Goal: Task Accomplishment & Management: Use online tool/utility

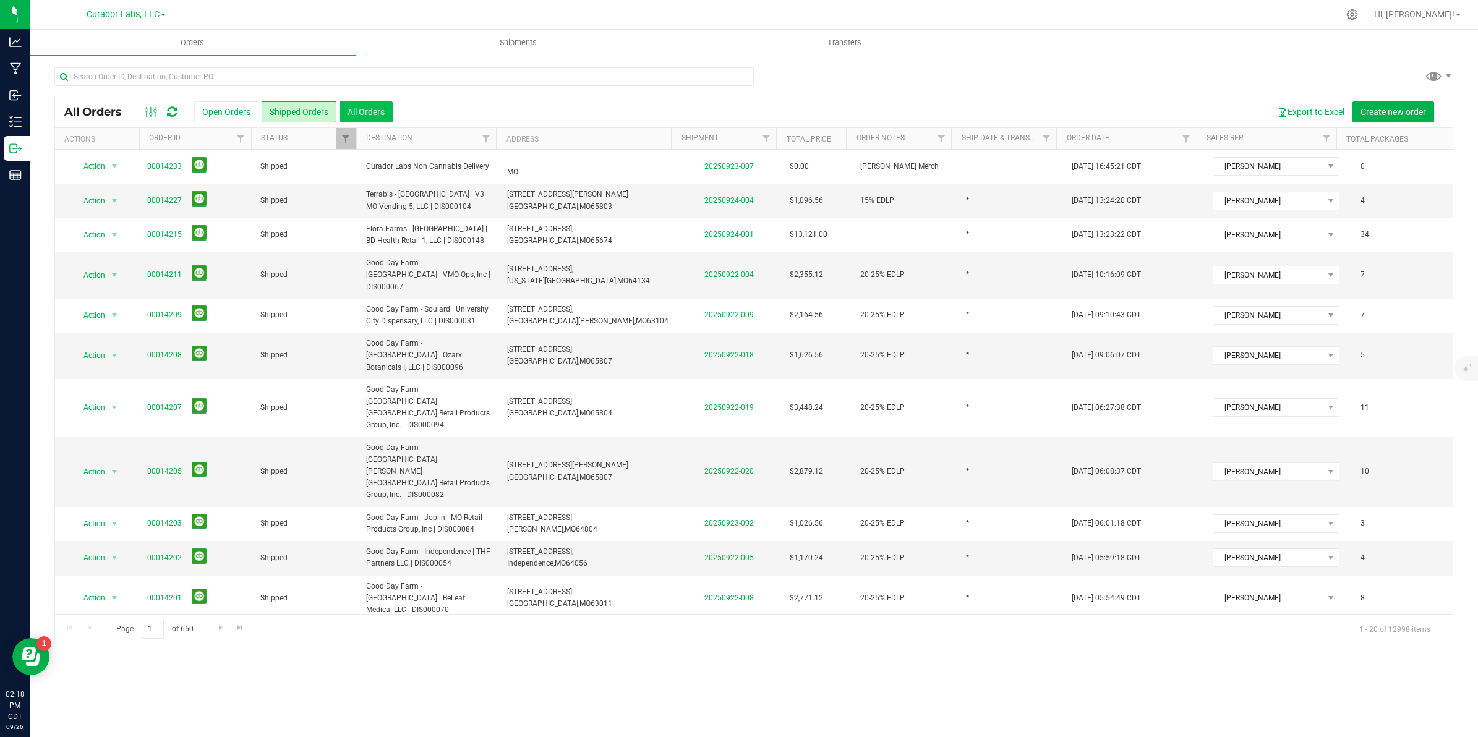
click at [382, 109] on button "All Orders" at bounding box center [366, 111] width 53 height 21
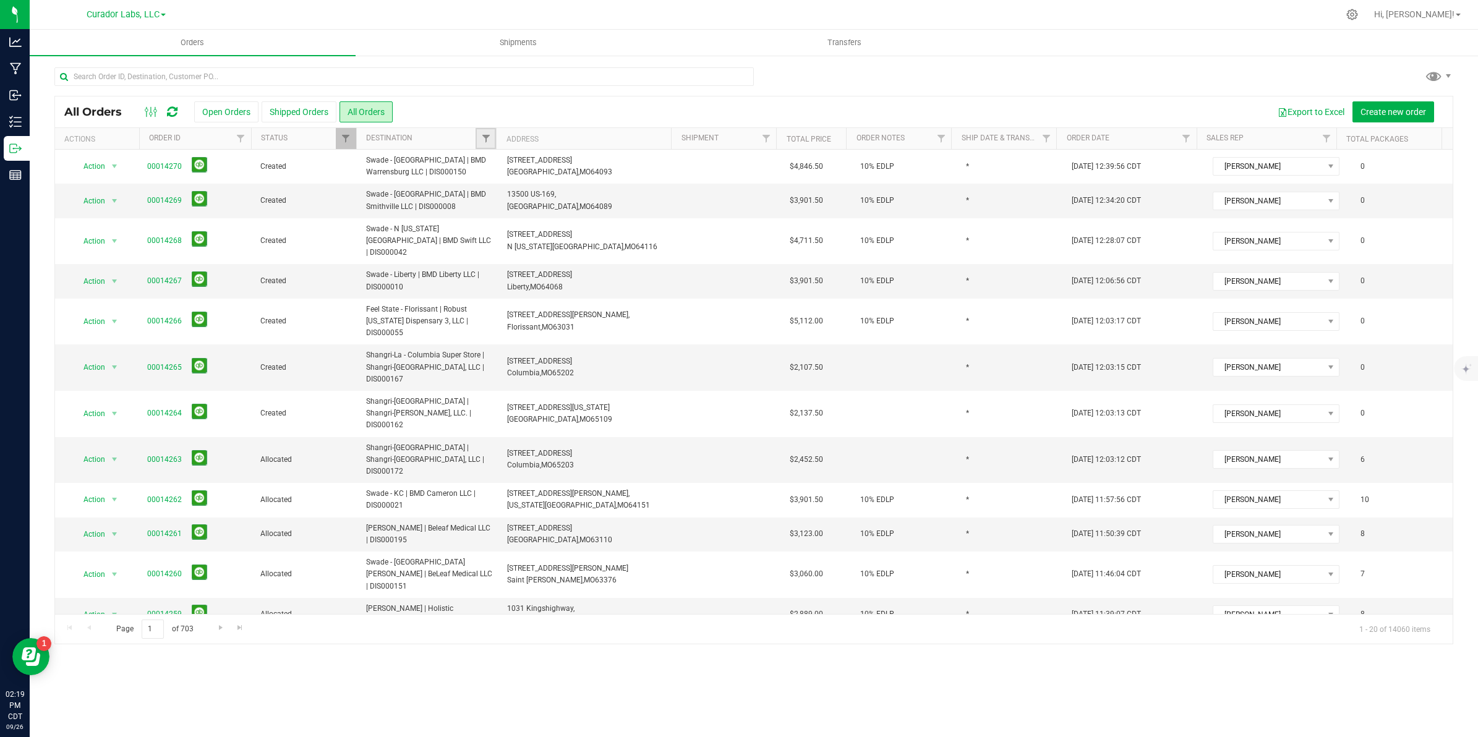
click at [479, 141] on link "Filter" at bounding box center [486, 138] width 20 height 21
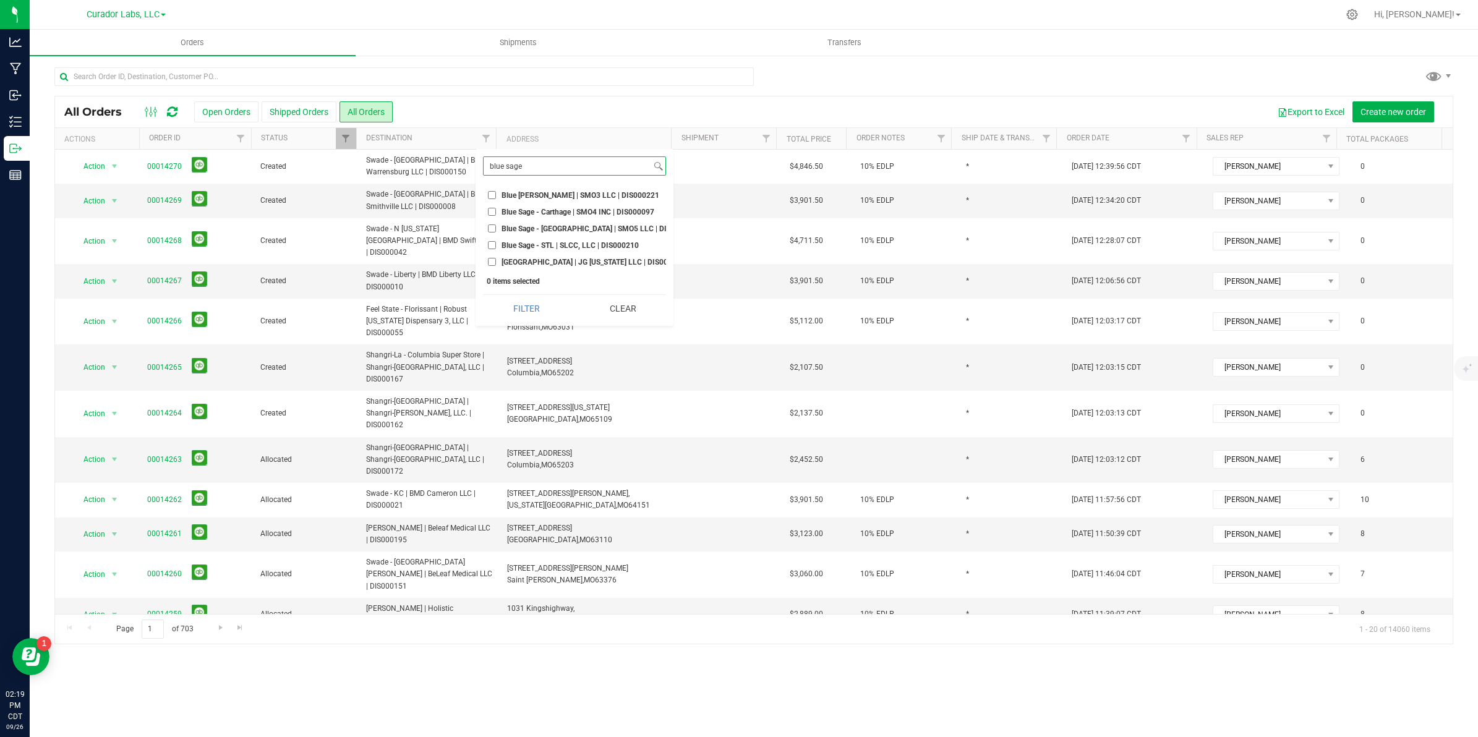
type input "blue sage"
click at [523, 198] on span "Blue [PERSON_NAME] | SMO3 LLC | DIS000221" at bounding box center [581, 195] width 158 height 7
click at [496, 198] on input "Blue [PERSON_NAME] | SMO3 LLC | DIS000221" at bounding box center [492, 195] width 8 height 8
checkbox input "true"
click at [520, 209] on span "Blue Sage - Carthage | SMO4 INC | DIS000097" at bounding box center [578, 211] width 153 height 7
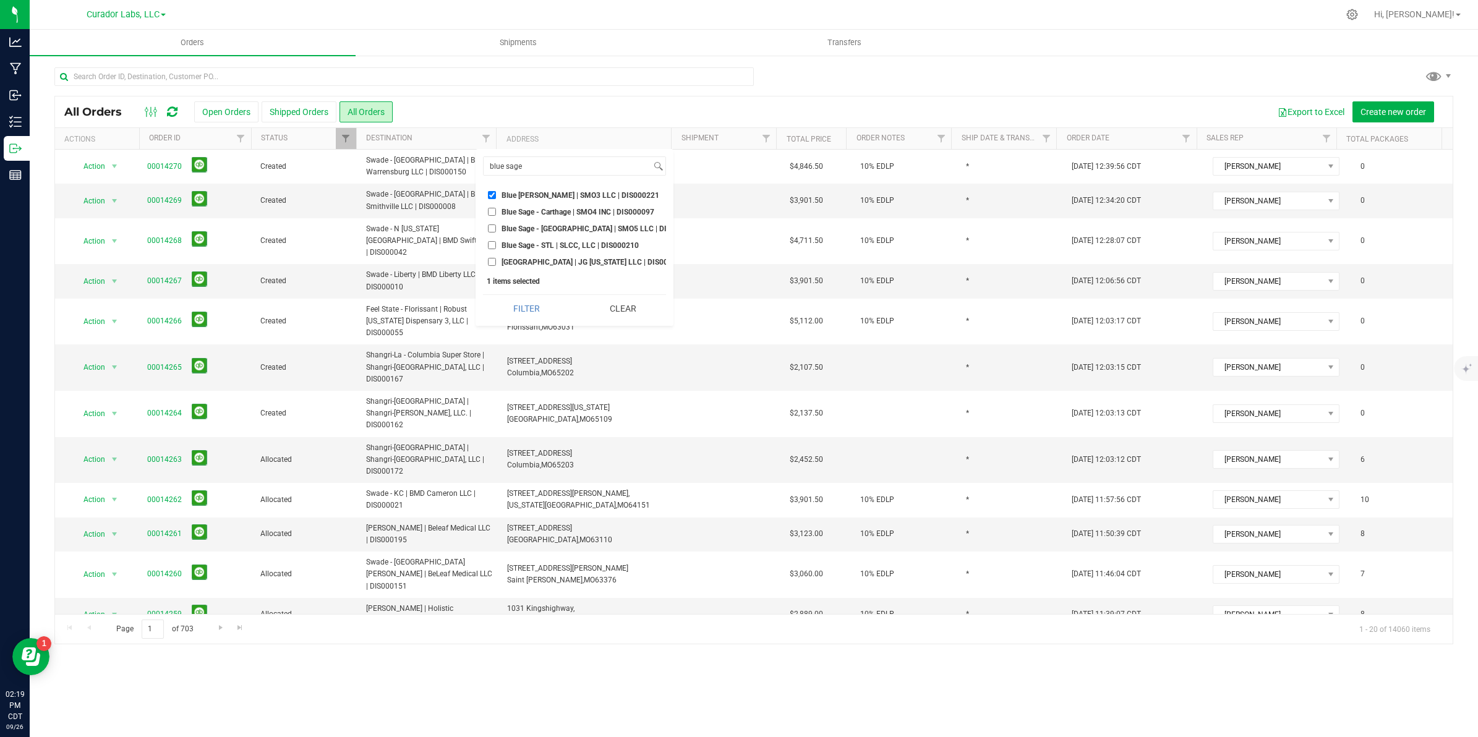
click at [496, 209] on input "Blue Sage - Carthage | SMO4 INC | DIS000097" at bounding box center [492, 212] width 8 height 8
checkbox input "true"
click at [508, 232] on span "Blue Sage - [GEOGRAPHIC_DATA] | SMO5 LLC | DIS000187" at bounding box center [599, 228] width 195 height 7
click at [496, 232] on input "Blue Sage - [GEOGRAPHIC_DATA] | SMO5 LLC | DIS000187" at bounding box center [492, 229] width 8 height 8
checkbox input "true"
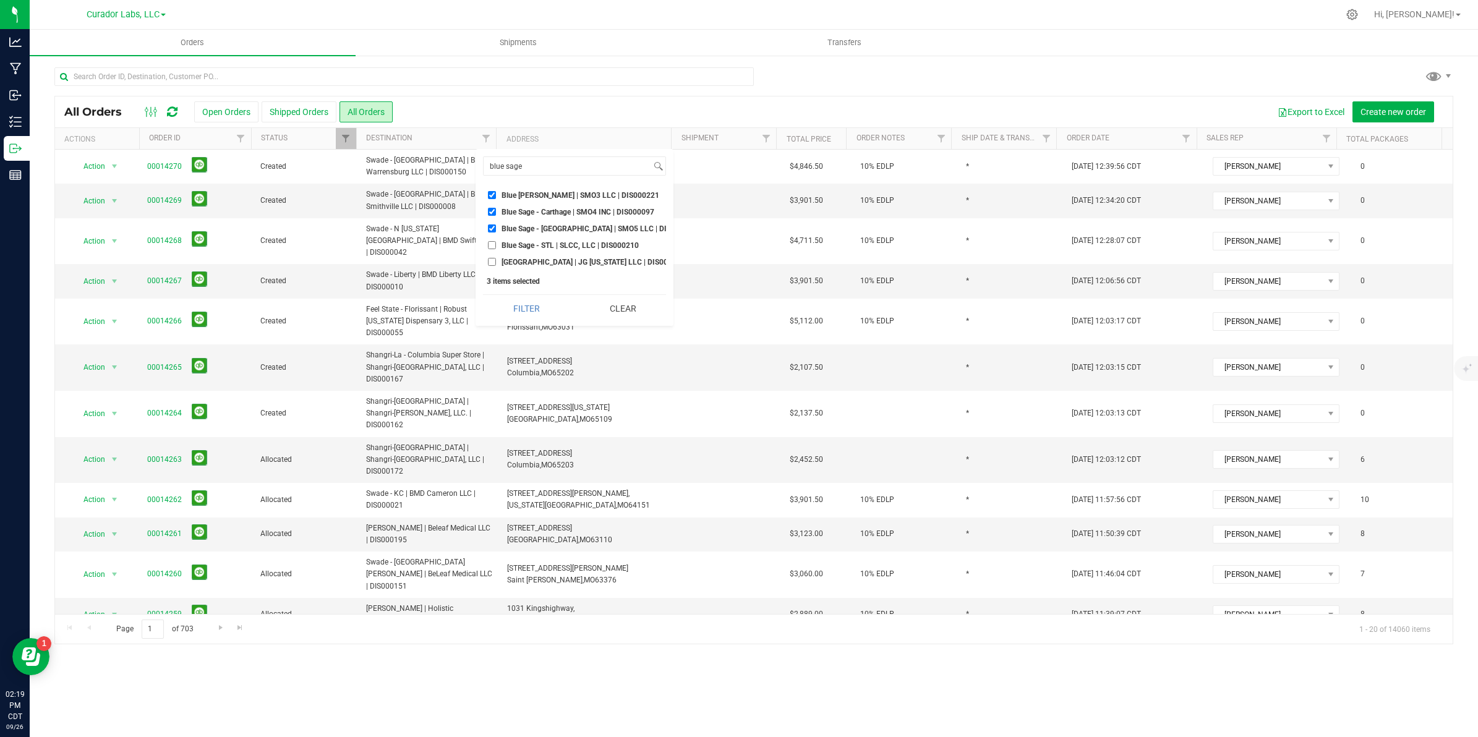
click at [510, 245] on span "Blue Sage - STL | SLCC, LLC | DIS000210" at bounding box center [570, 245] width 137 height 7
click at [496, 245] on input "Blue Sage - STL | SLCC, LLC | DIS000210" at bounding box center [492, 245] width 8 height 8
checkbox input "true"
click at [508, 257] on li "[GEOGRAPHIC_DATA] | JG [US_STATE] LLC | DIS000080" at bounding box center [574, 261] width 183 height 13
click at [509, 261] on span "[GEOGRAPHIC_DATA] | JG [US_STATE] LLC | DIS000080" at bounding box center [594, 262] width 184 height 7
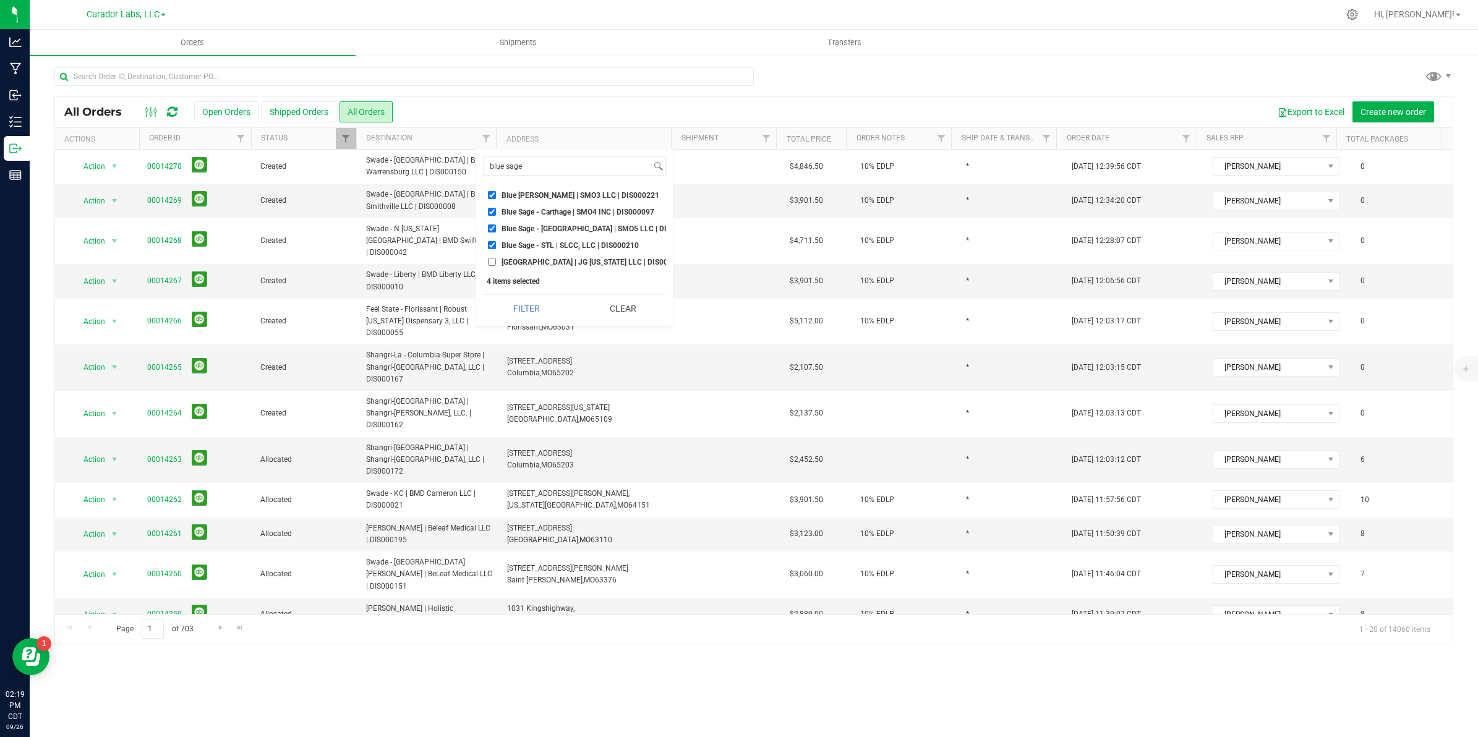
click at [496, 261] on input "[GEOGRAPHIC_DATA] | JG [US_STATE] LLC | DIS000080" at bounding box center [492, 262] width 8 height 8
checkbox input "true"
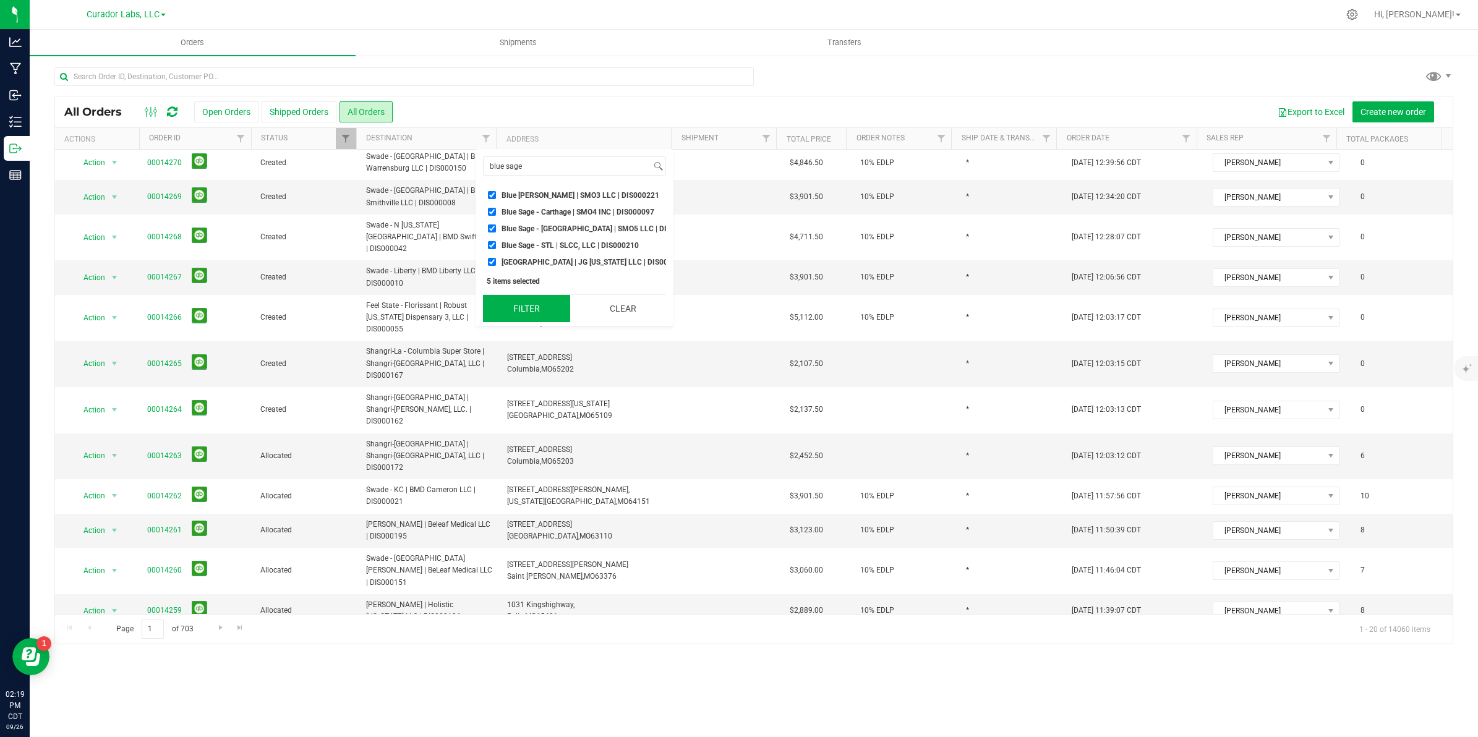
click at [524, 322] on button "Filter" at bounding box center [526, 308] width 87 height 27
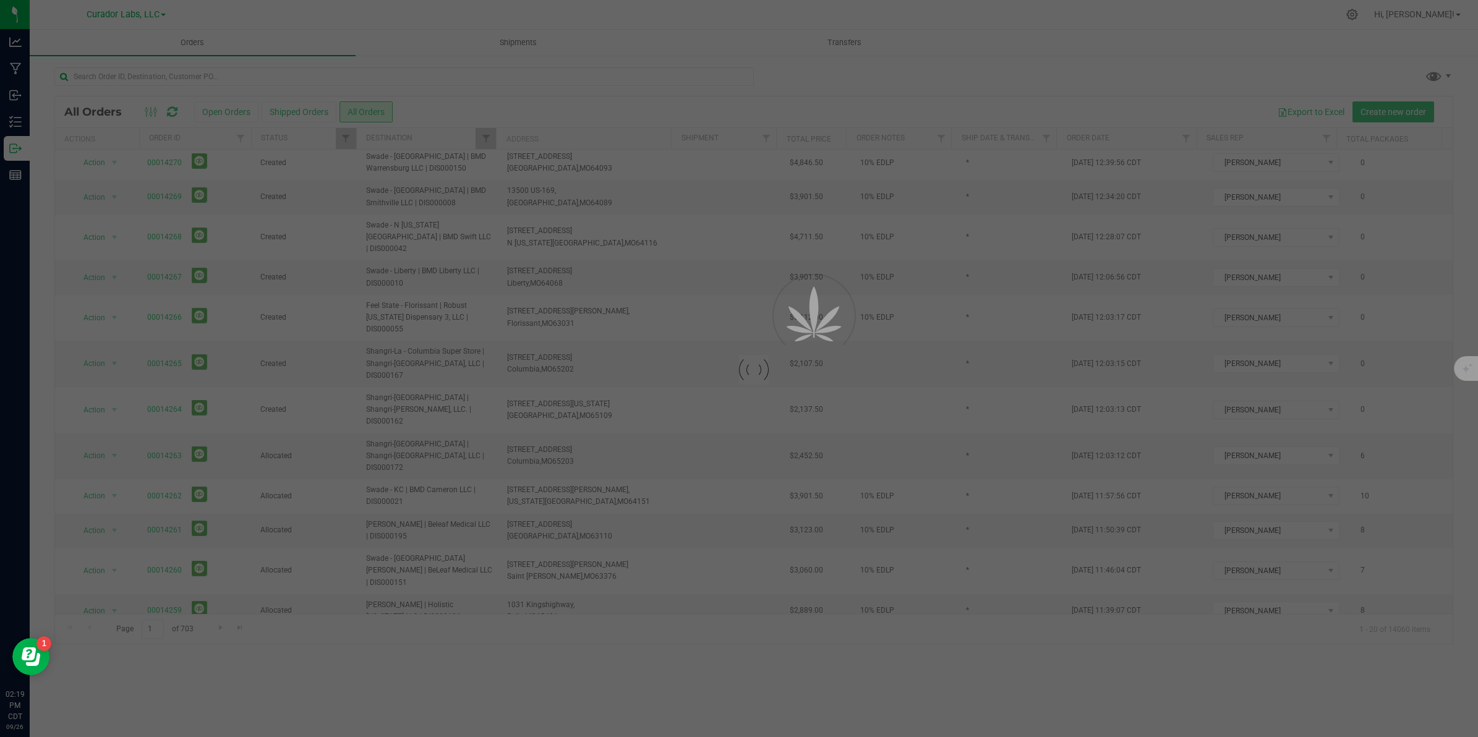
scroll to position [0, 0]
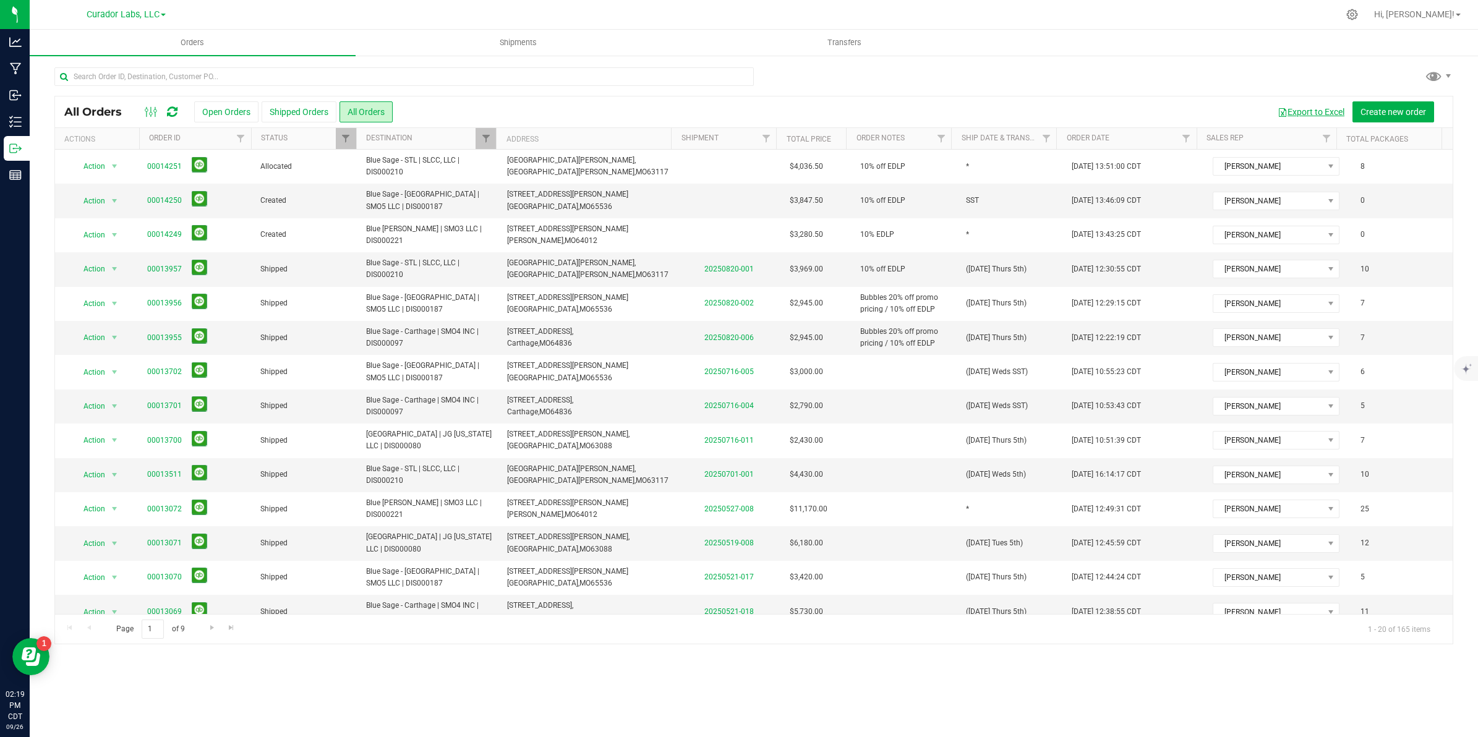
click at [1293, 112] on button "Export to Excel" at bounding box center [1311, 111] width 83 height 21
